Goal: Navigation & Orientation: Understand site structure

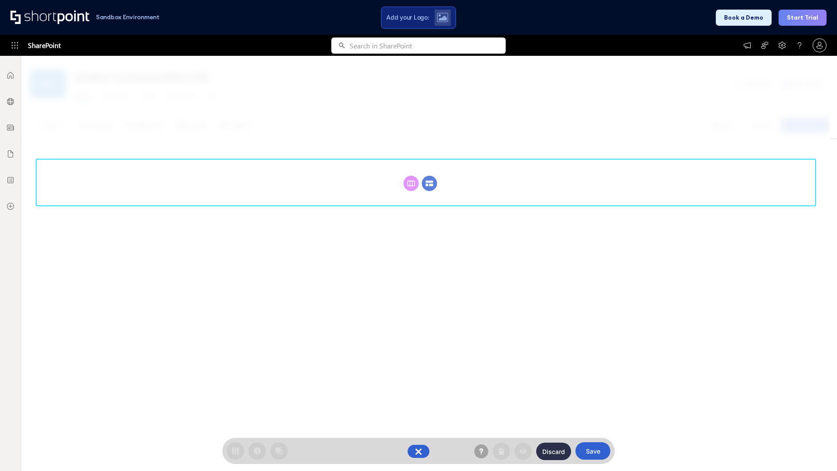
scroll to position [120, 0]
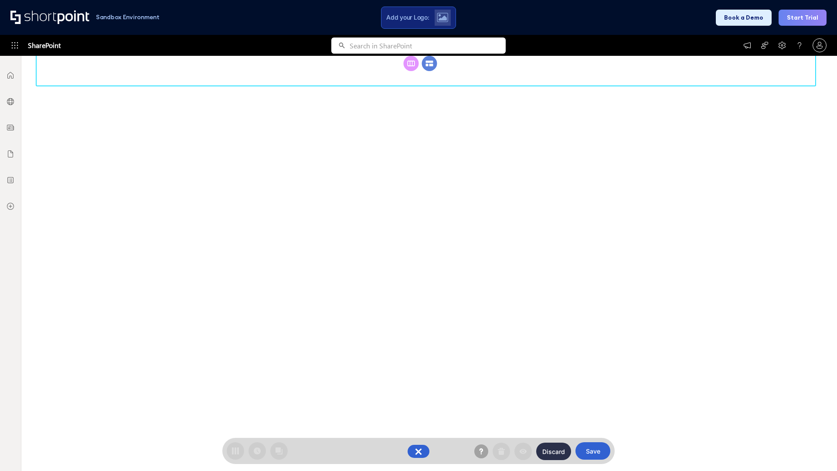
click at [430, 71] on circle at bounding box center [429, 63] width 15 height 15
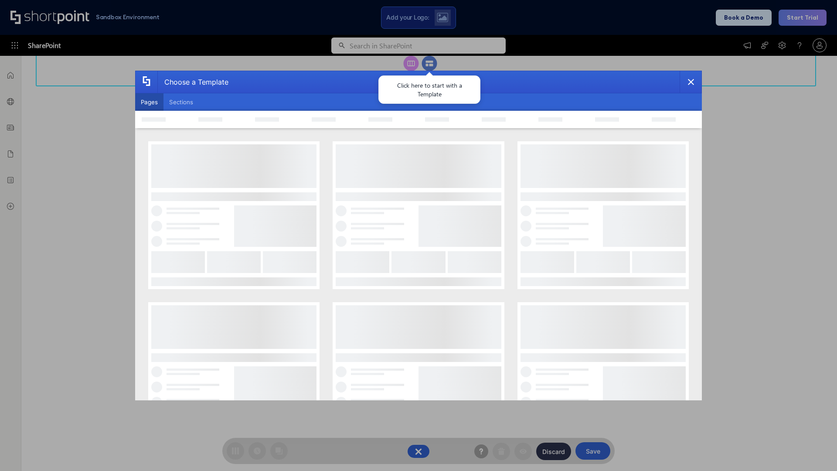
scroll to position [0, 0]
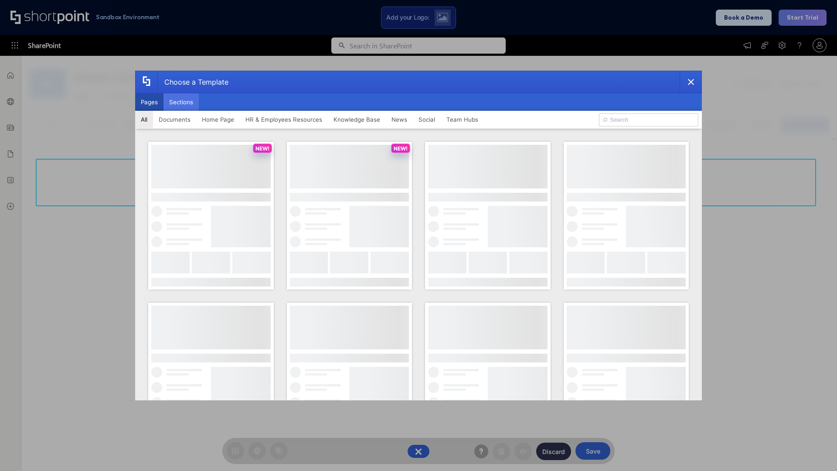
click at [181, 102] on button "Sections" at bounding box center [181, 101] width 35 height 17
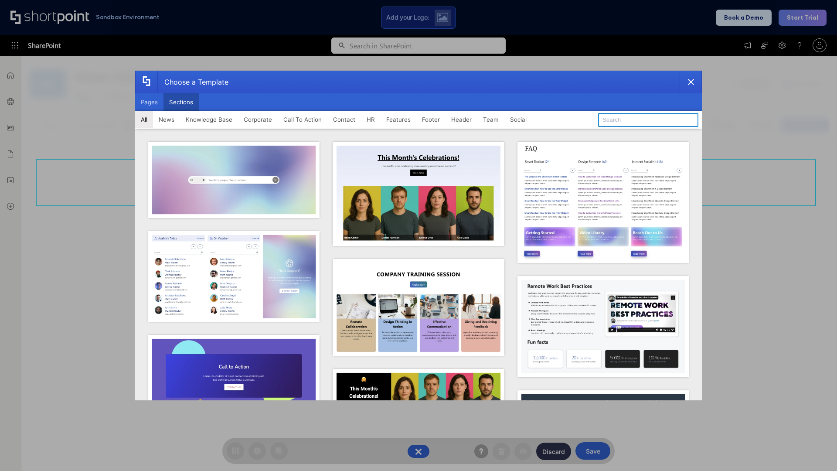
type input "Teammate 2"
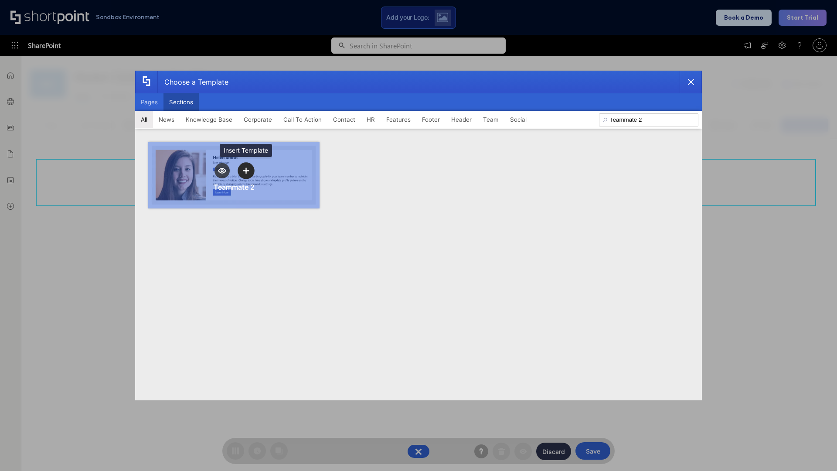
click at [246, 171] on icon "template selector" at bounding box center [246, 170] width 6 height 6
